Goal: Task Accomplishment & Management: Use online tool/utility

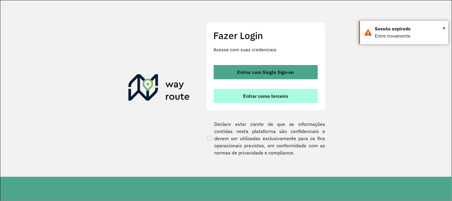
click at [240, 99] on button "Entrar como terceiro" at bounding box center [265, 96] width 104 height 14
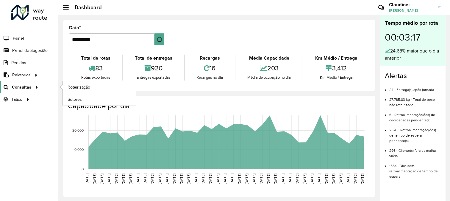
click at [33, 86] on icon at bounding box center [35, 86] width 5 height 9
click at [81, 89] on span "Roteirização" at bounding box center [80, 87] width 24 height 6
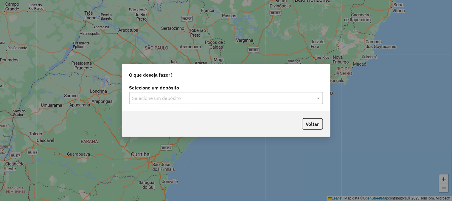
click at [180, 97] on input "text" at bounding box center [220, 98] width 176 height 7
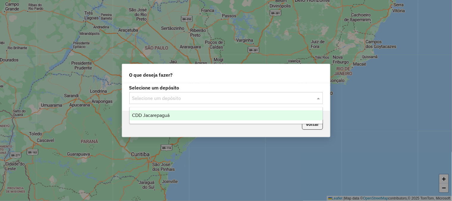
click at [170, 117] on div "CDD Jacarepaguá" at bounding box center [226, 115] width 193 height 10
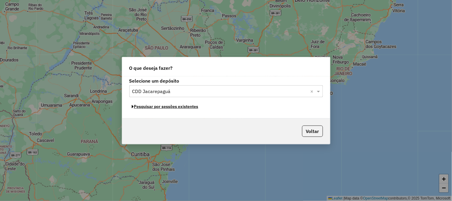
click at [173, 107] on button "Pesquisar por sessões existentes" at bounding box center [165, 106] width 72 height 9
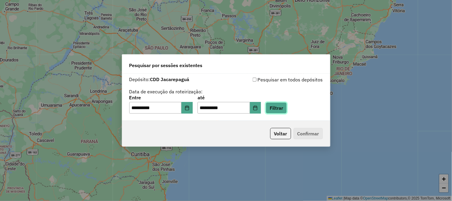
click at [282, 110] on button "Filtrar" at bounding box center [276, 107] width 21 height 11
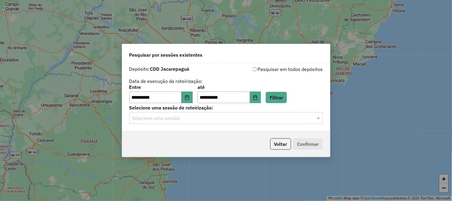
click at [184, 121] on input "text" at bounding box center [220, 118] width 176 height 7
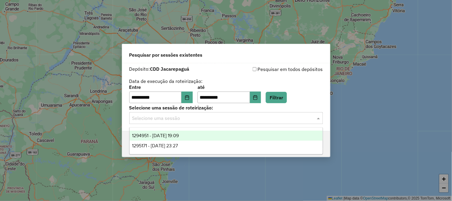
click at [179, 135] on span "1294951 - 15/10/2025 19:09" at bounding box center [155, 135] width 47 height 5
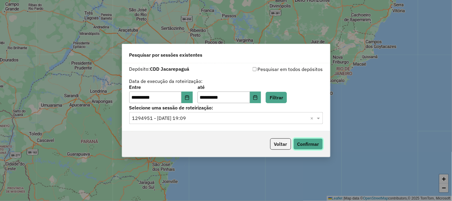
click at [305, 142] on button "Confirmar" at bounding box center [307, 143] width 29 height 11
click at [319, 118] on span at bounding box center [318, 117] width 7 height 7
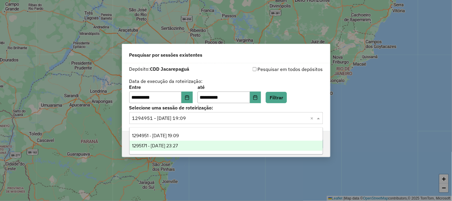
click at [178, 145] on span "1295171 - 15/10/2025 23:27" at bounding box center [155, 145] width 46 height 5
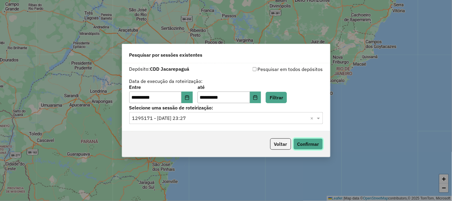
click at [308, 145] on button "Confirmar" at bounding box center [307, 143] width 29 height 11
click at [313, 80] on div "**********" at bounding box center [226, 85] width 194 height 38
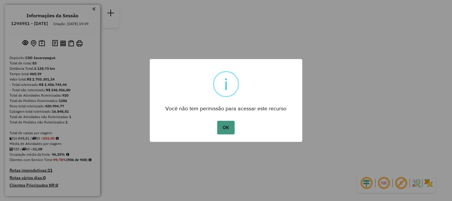
click at [223, 129] on button "OK" at bounding box center [226, 128] width 18 height 14
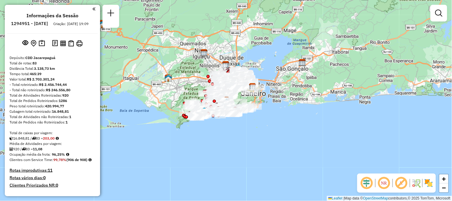
scroll to position [1687, 0]
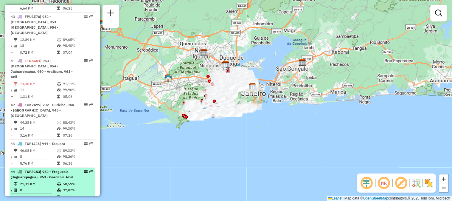
click at [89, 169] on em at bounding box center [91, 171] width 4 height 4
select select "**********"
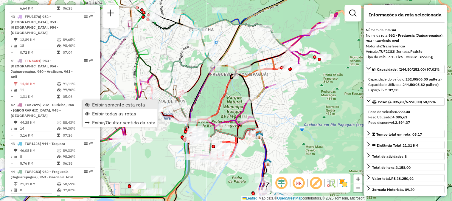
click at [109, 103] on span "Exibir somente esta rota" at bounding box center [118, 104] width 53 height 5
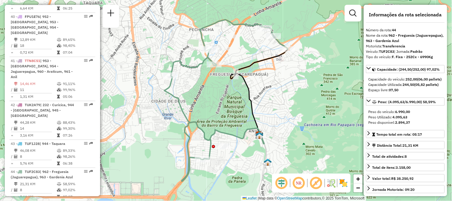
scroll to position [1548, 0]
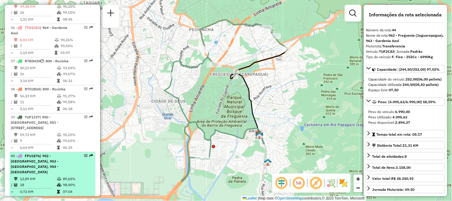
click at [91, 154] on em at bounding box center [91, 156] width 4 height 4
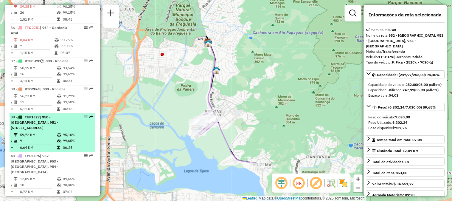
click at [90, 115] on em at bounding box center [91, 117] width 4 height 4
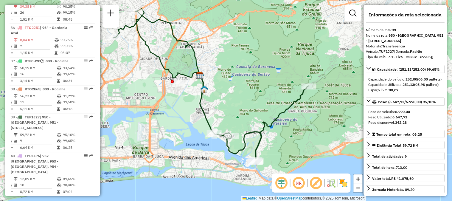
drag, startPoint x: 248, startPoint y: 110, endPoint x: 233, endPoint y: 96, distance: 20.2
click at [233, 96] on div "Janela de atendimento Grade de atendimento Capacidade Transportadoras Veículos …" at bounding box center [226, 100] width 452 height 201
click at [238, 75] on div "Janela de atendimento Grade de atendimento Capacidade Transportadoras Veículos …" at bounding box center [226, 100] width 452 height 201
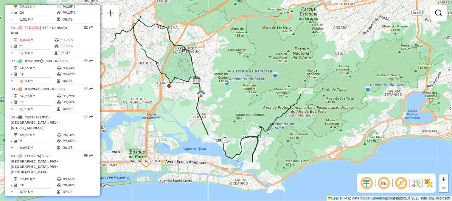
drag, startPoint x: 231, startPoint y: 87, endPoint x: 238, endPoint y: 88, distance: 6.9
click at [236, 87] on div "Janela de atendimento Grade de atendimento Capacidade Transportadoras Veículos …" at bounding box center [226, 100] width 452 height 201
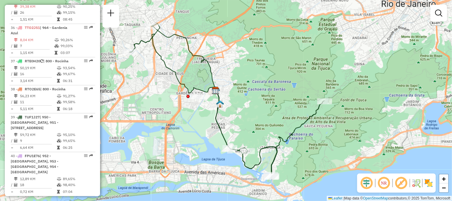
drag, startPoint x: 238, startPoint y: 88, endPoint x: 251, endPoint y: 98, distance: 17.0
click at [251, 98] on div "Janela de atendimento Grade de atendimento Capacidade Transportadoras Veículos …" at bounding box center [226, 100] width 452 height 201
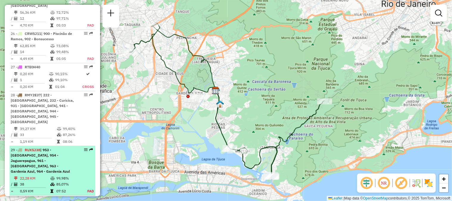
click at [89, 148] on em at bounding box center [91, 150] width 4 height 4
select select "**********"
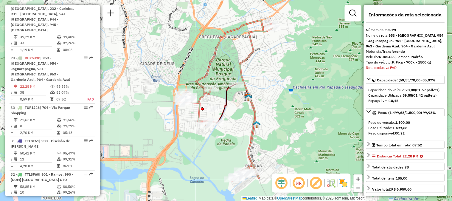
scroll to position [833, 0]
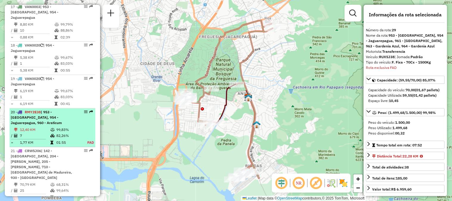
click at [89, 110] on em at bounding box center [91, 112] width 4 height 4
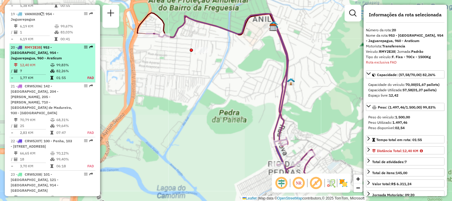
scroll to position [925, 0]
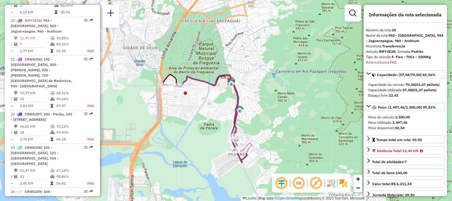
drag, startPoint x: 213, startPoint y: 142, endPoint x: 202, endPoint y: 139, distance: 11.5
click at [202, 139] on div "Janela de atendimento Grade de atendimento Capacidade Transportadoras Veículos …" at bounding box center [226, 100] width 452 height 201
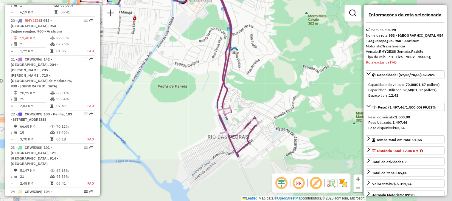
drag, startPoint x: 225, startPoint y: 122, endPoint x: 178, endPoint y: 79, distance: 64.1
click at [178, 79] on div "Janela de atendimento Grade de atendimento Capacidade Transportadoras Veículos …" at bounding box center [226, 100] width 452 height 201
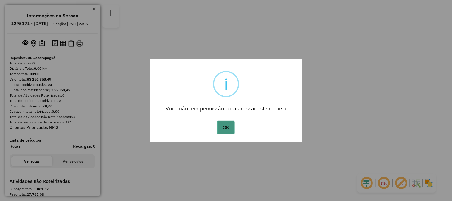
click at [230, 129] on button "OK" at bounding box center [226, 128] width 18 height 14
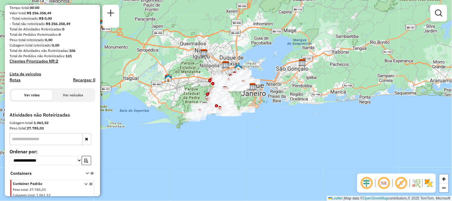
scroll to position [33, 0]
